Goal: Information Seeking & Learning: Learn about a topic

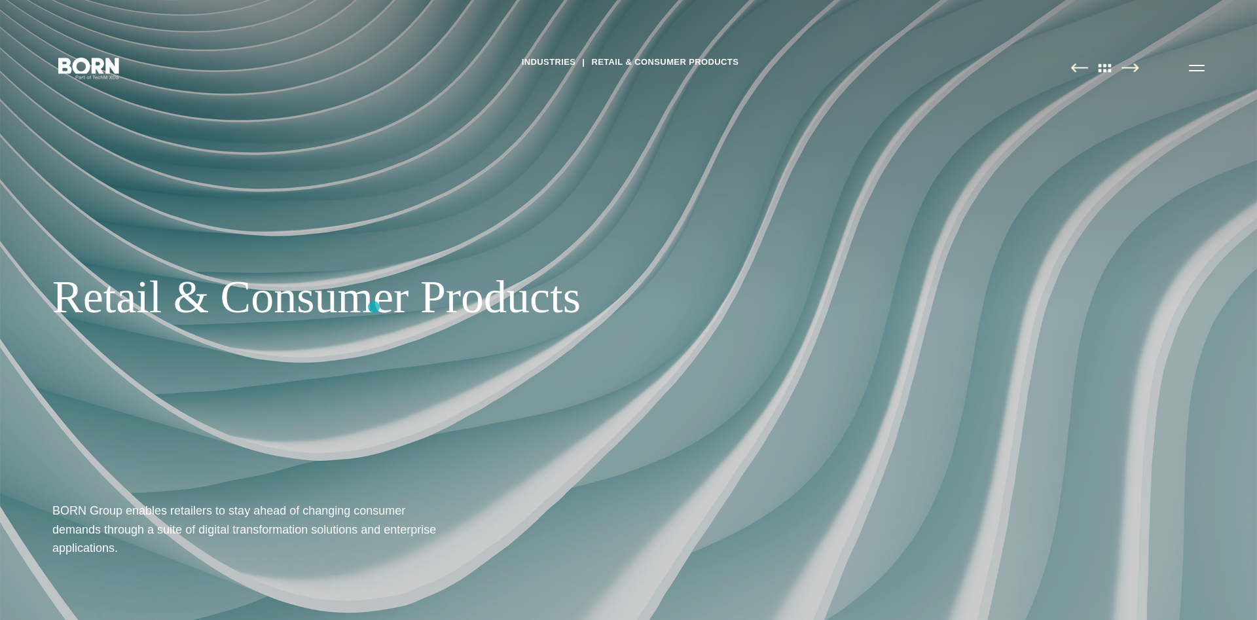
click at [374, 307] on div "Retail & Consumer Products" at bounding box center [425, 297] width 746 height 54
click at [1108, 71] on img at bounding box center [1104, 68] width 27 height 10
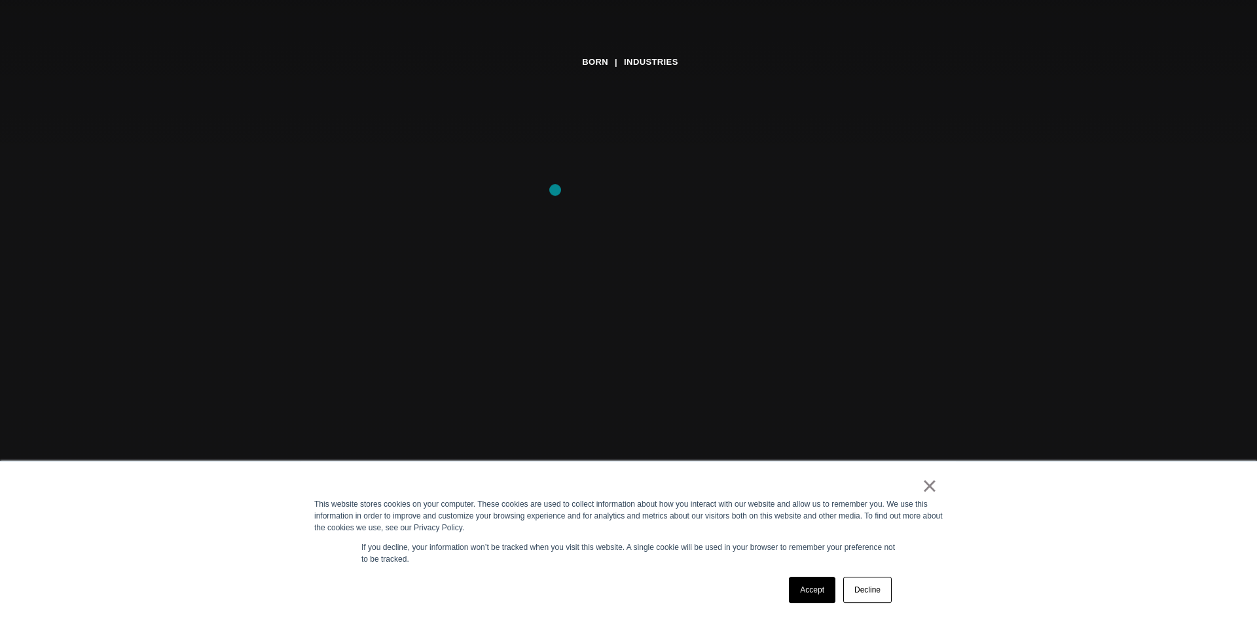
scroll to position [200, 0]
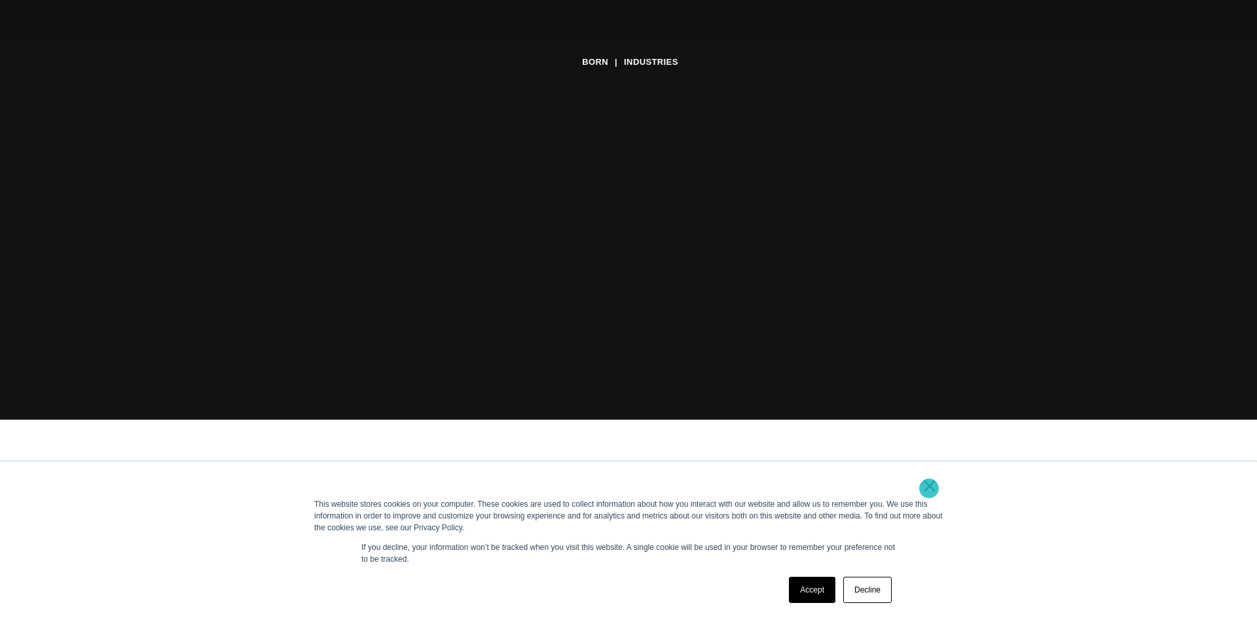
click at [929, 488] on link "×" at bounding box center [930, 486] width 16 height 12
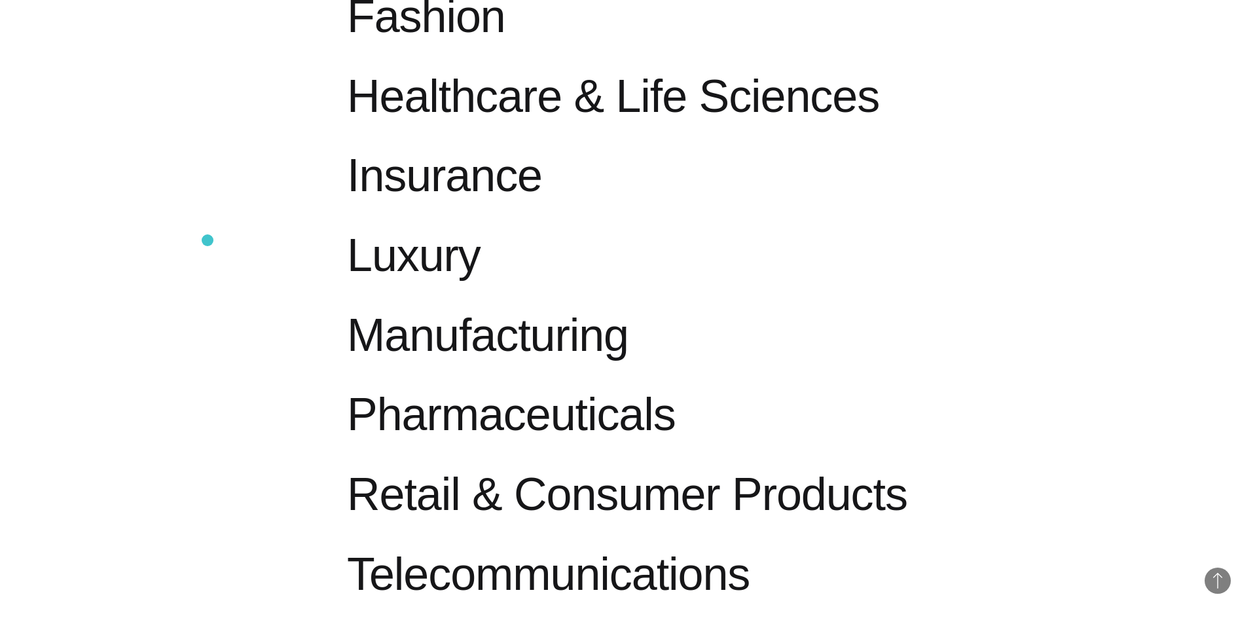
scroll to position [1068, 0]
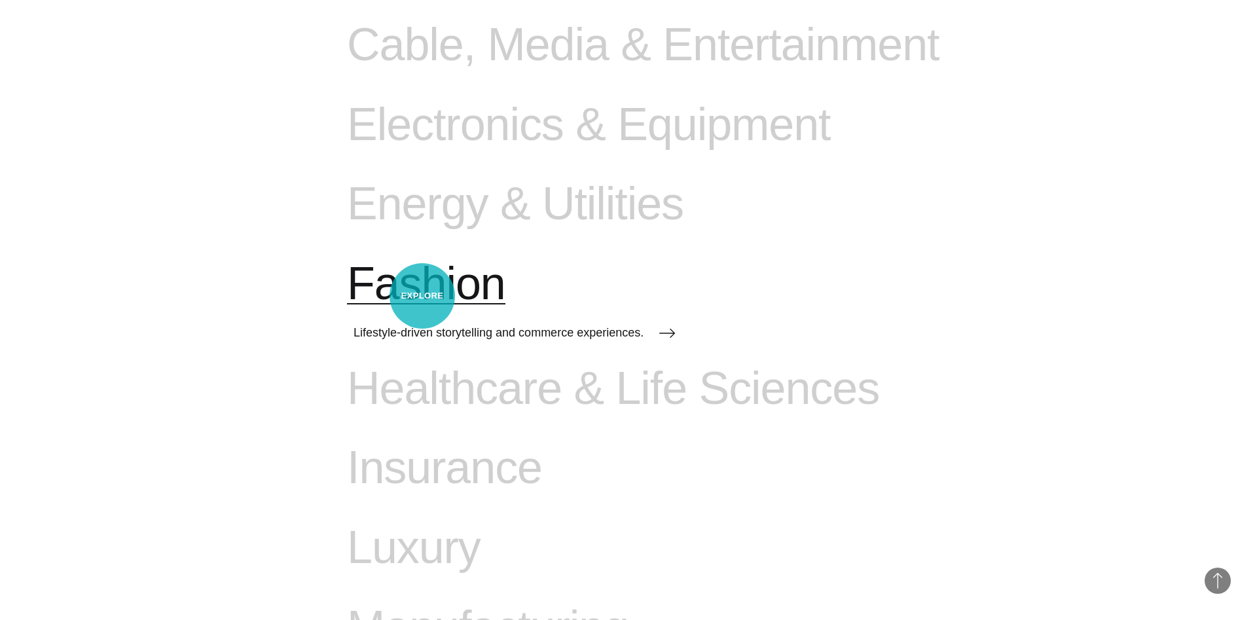
click at [422, 296] on span "Fashion" at bounding box center [426, 284] width 158 height 54
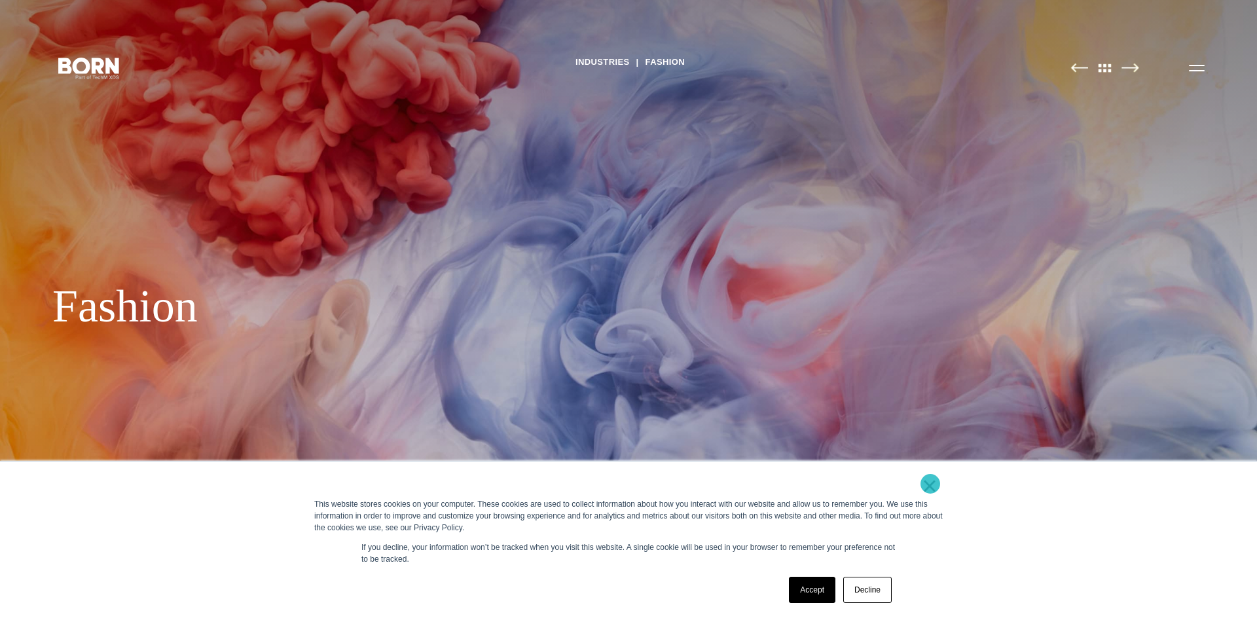
click at [930, 484] on link "×" at bounding box center [930, 486] width 16 height 12
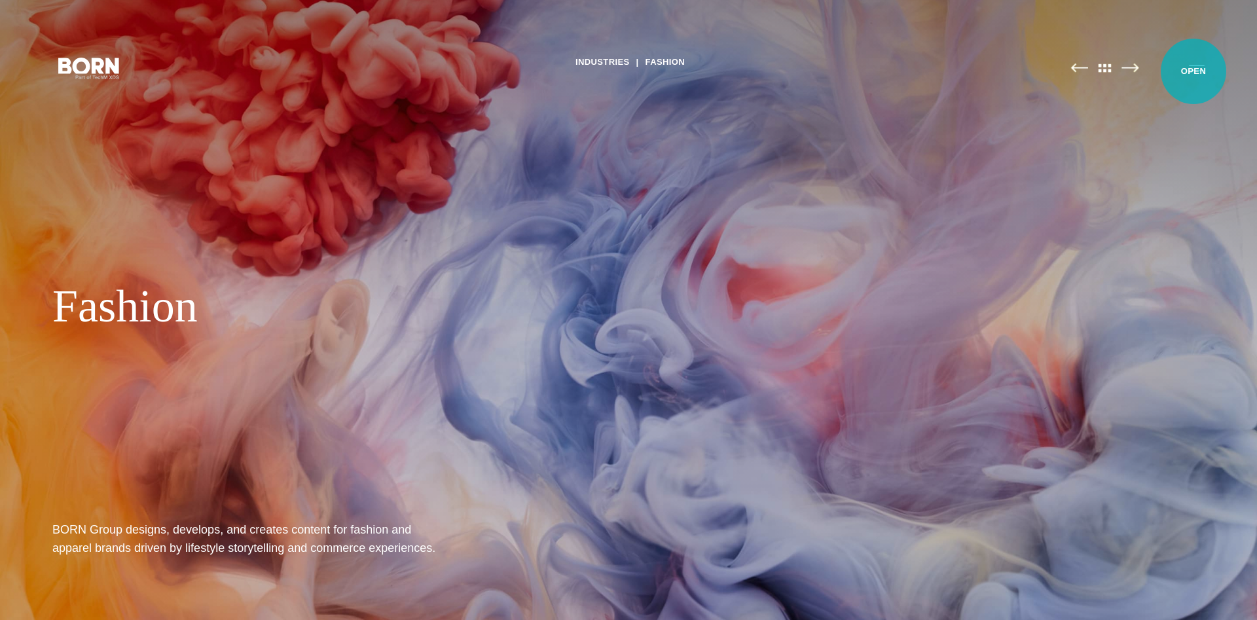
click at [1194, 71] on button "Primary Menu" at bounding box center [1196, 67] width 31 height 27
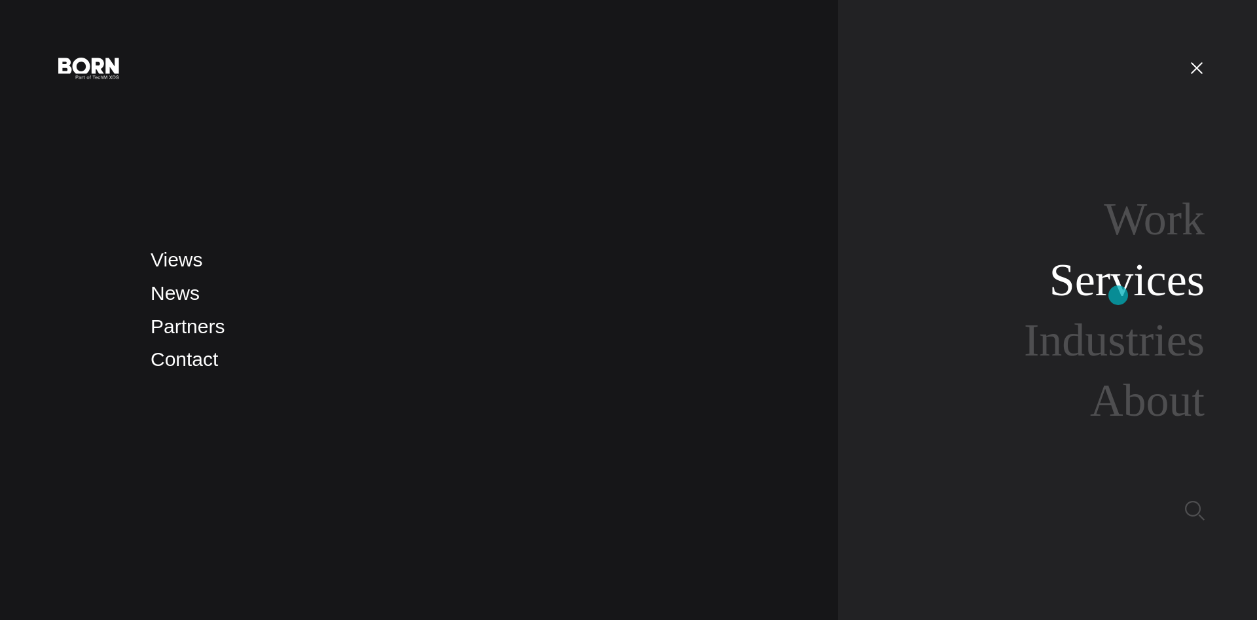
click at [1118, 295] on link "Services" at bounding box center [1126, 280] width 155 height 50
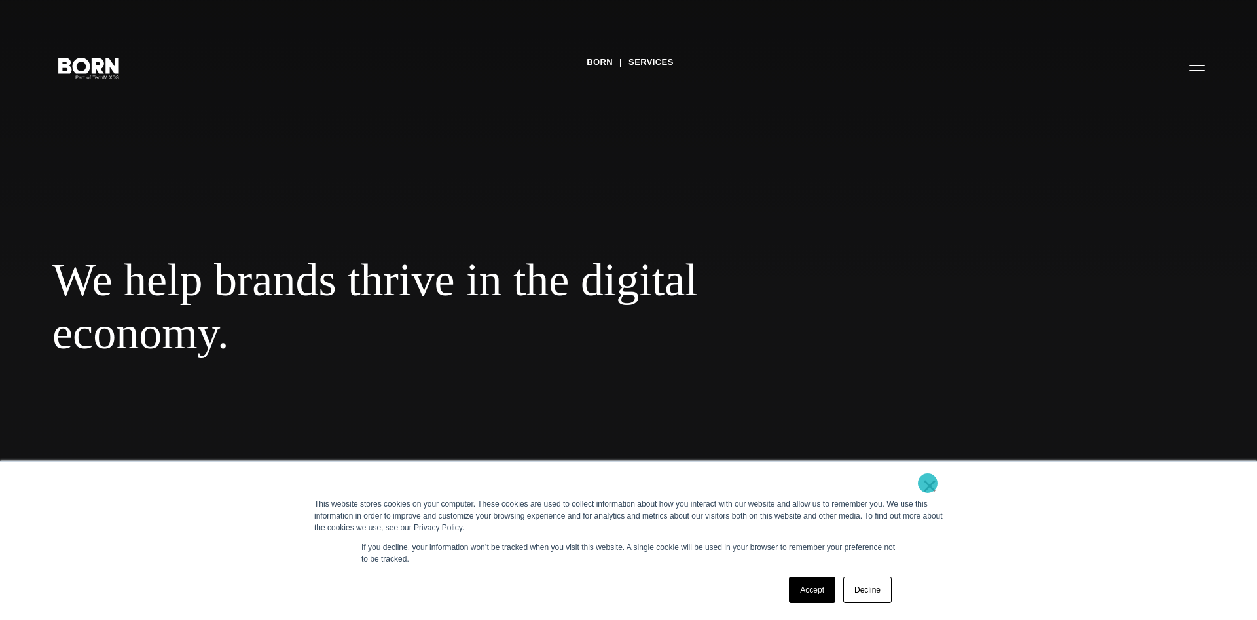
click at [928, 483] on link "×" at bounding box center [930, 486] width 16 height 12
